Goal: Find specific page/section: Find specific page/section

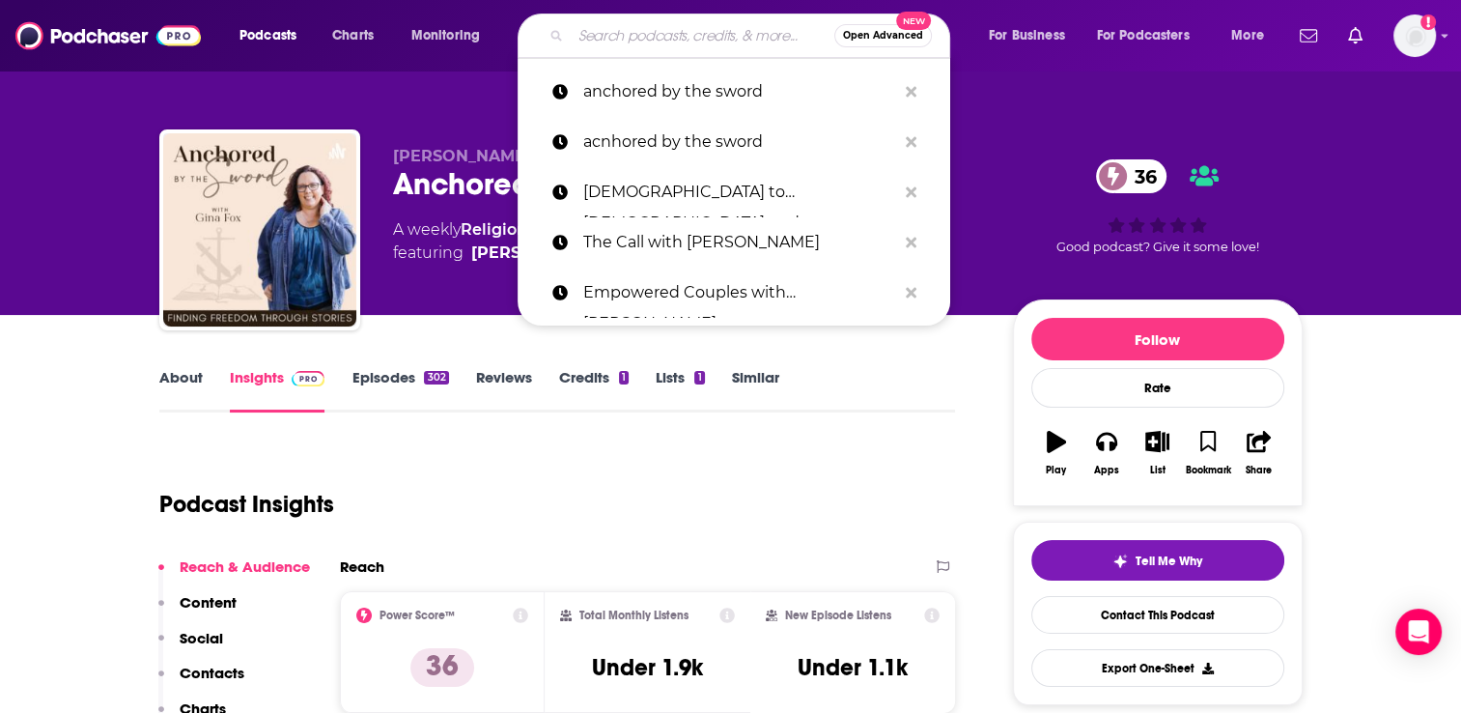
type input "[PERSON_NAME]"
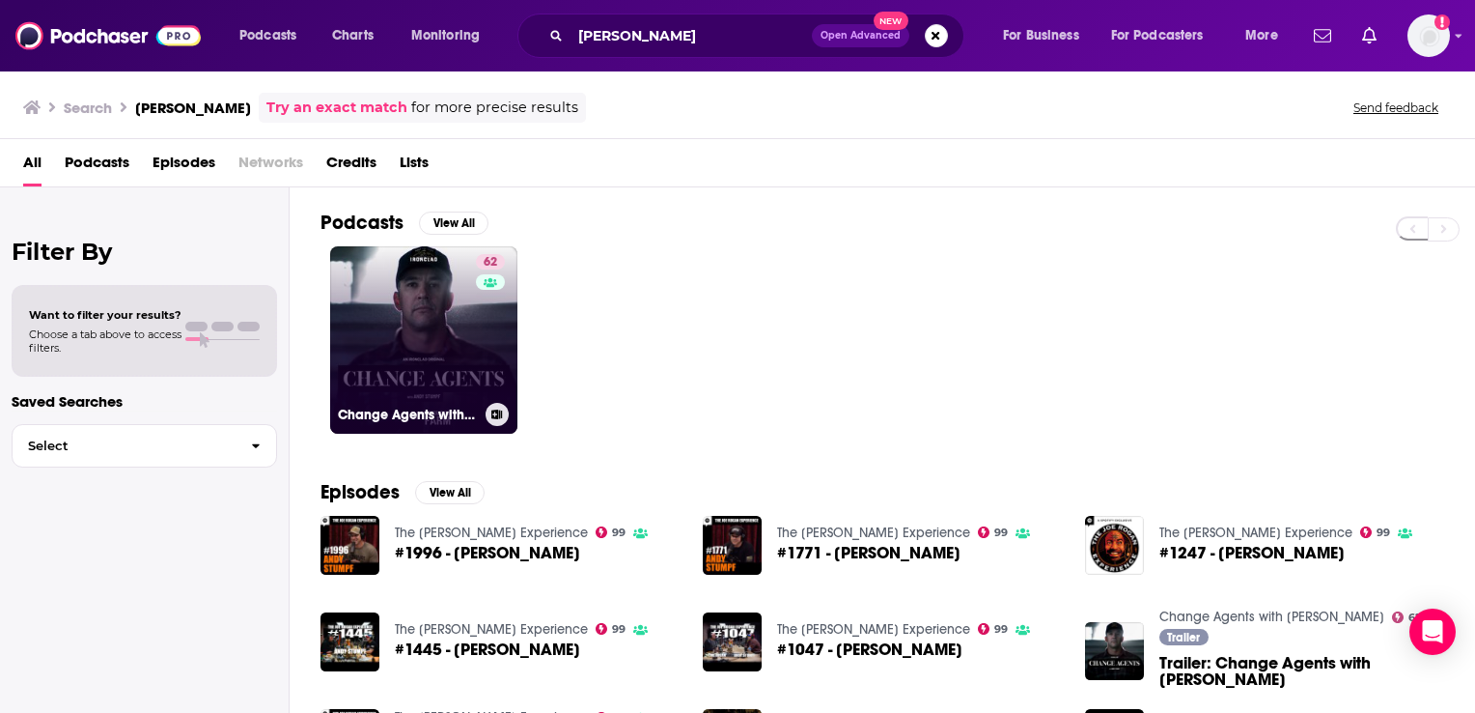
click at [465, 330] on link "62 Change Agents with [PERSON_NAME]" at bounding box center [423, 339] width 187 height 187
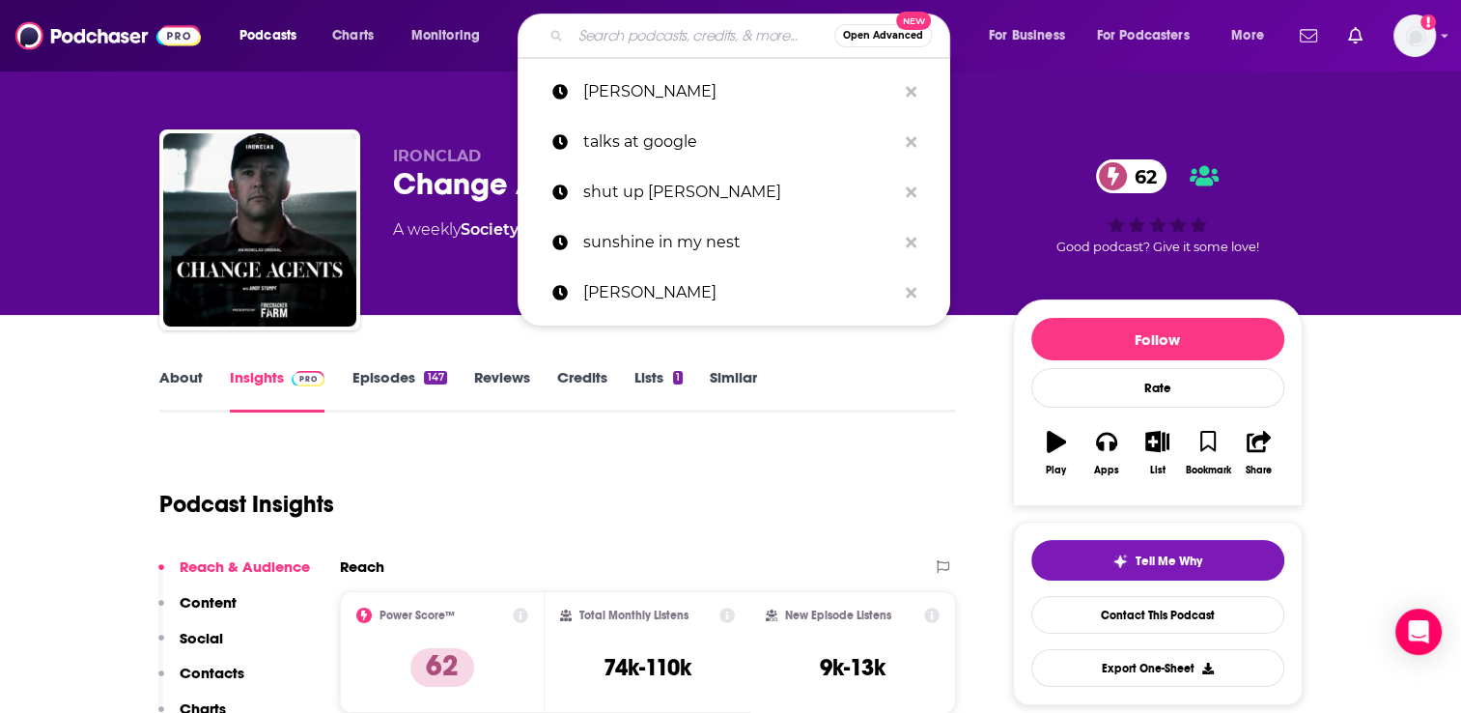
click at [607, 38] on input "Search podcasts, credits, & more..." at bounding box center [703, 35] width 264 height 31
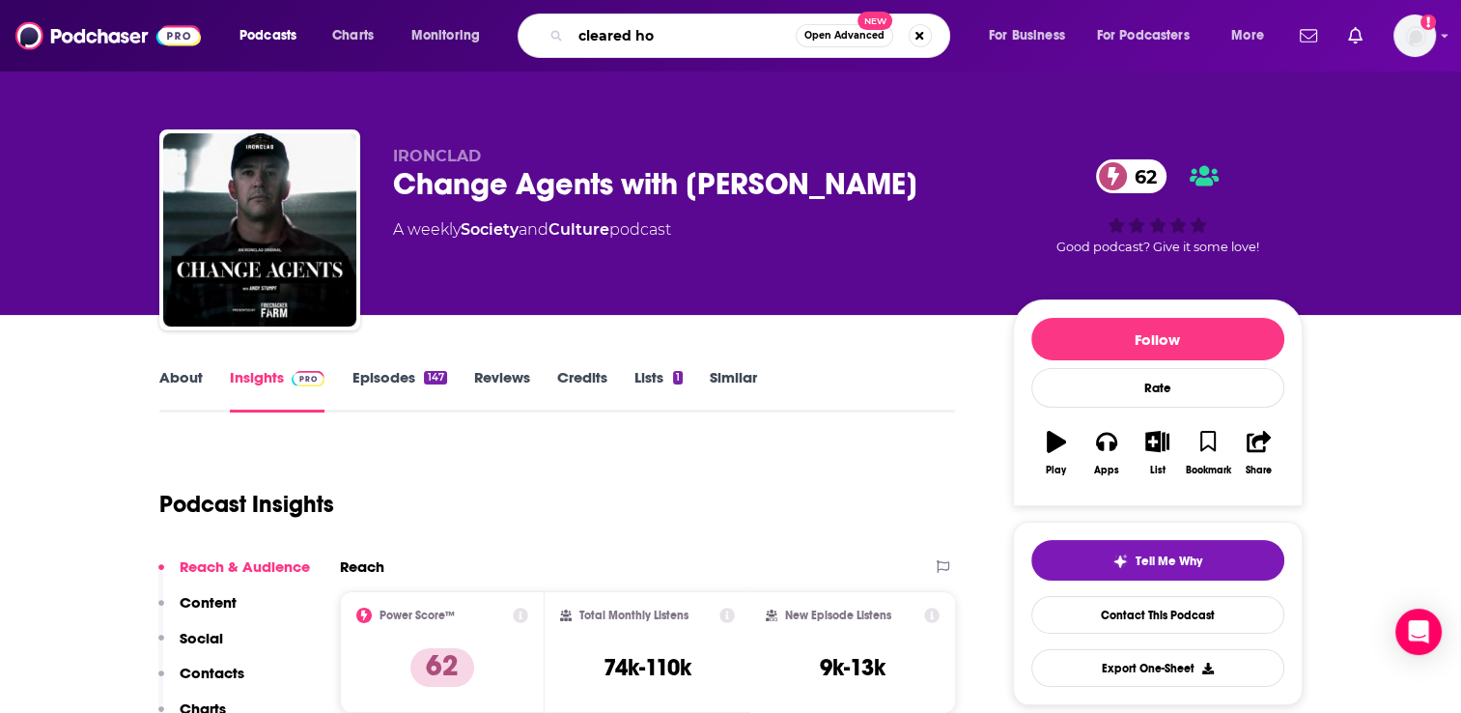
type input "cleared hot"
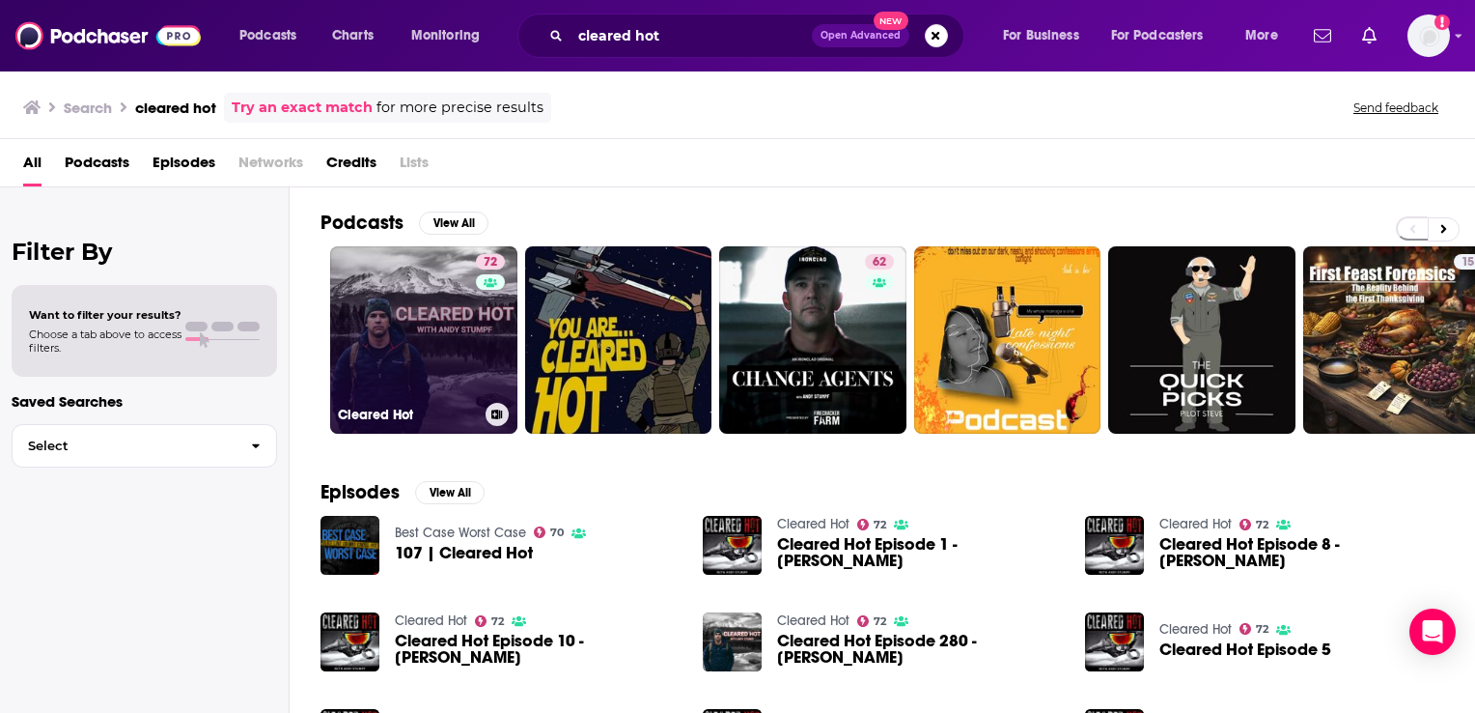
click at [425, 361] on link "72 Cleared Hot" at bounding box center [423, 339] width 187 height 187
